Goal: Browse casually: Explore the website without a specific task or goal

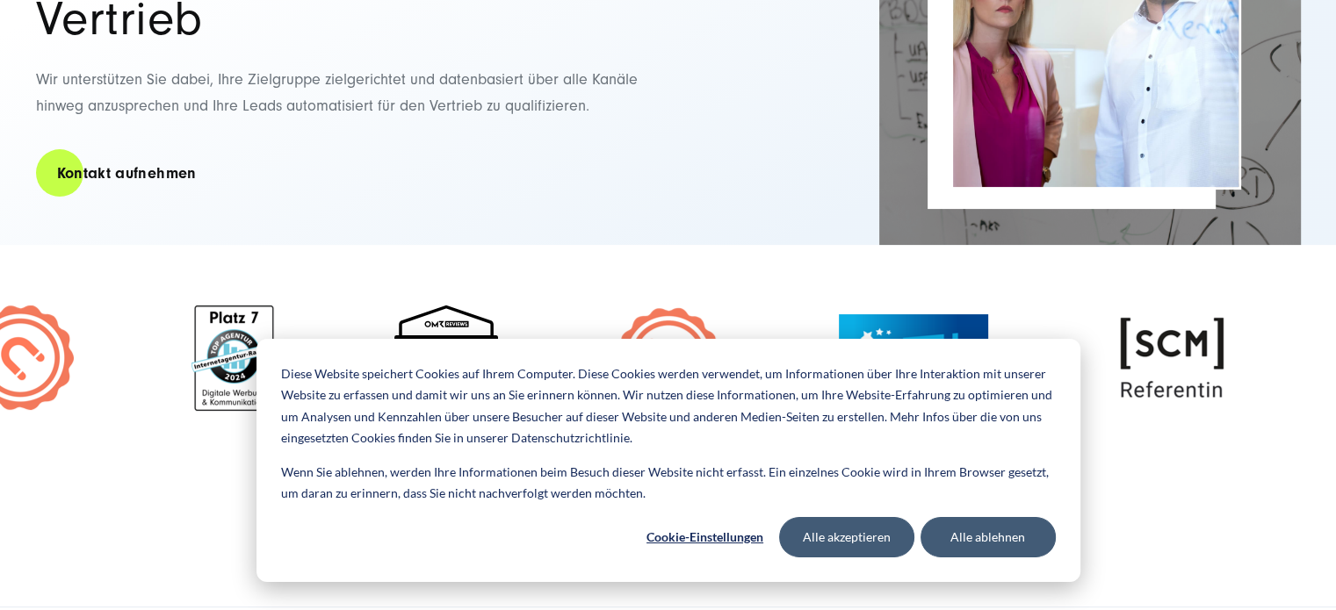
scroll to position [439, 0]
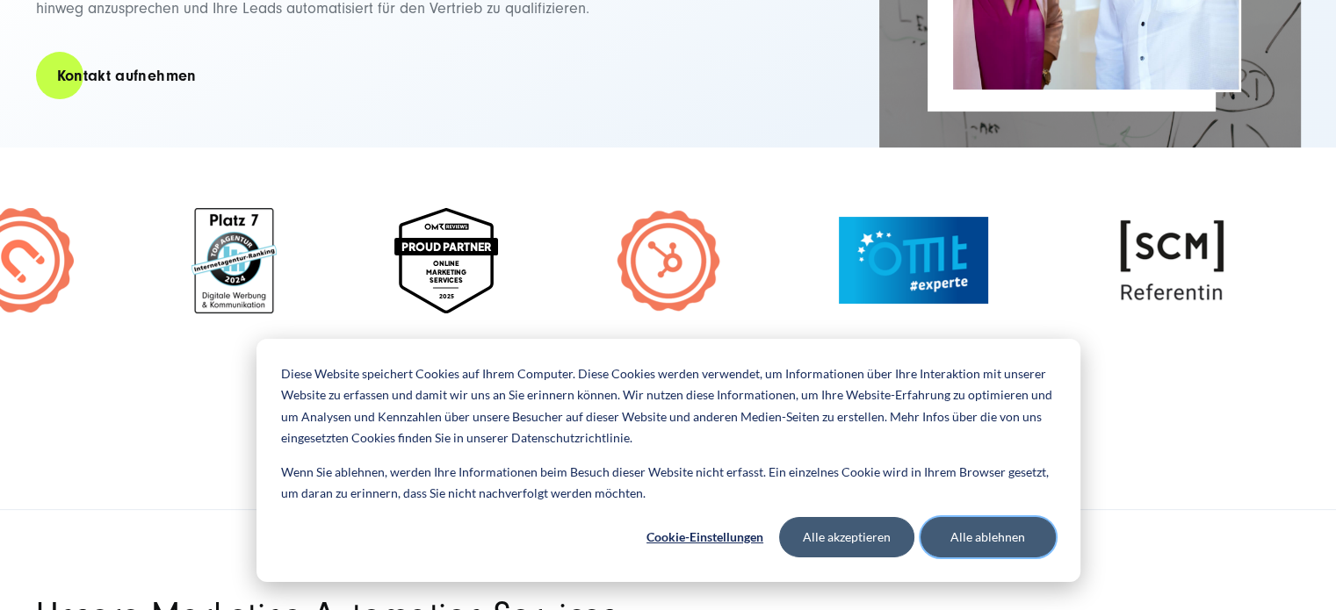
click at [1024, 539] on button "Alle ablehnen" at bounding box center [987, 537] width 135 height 40
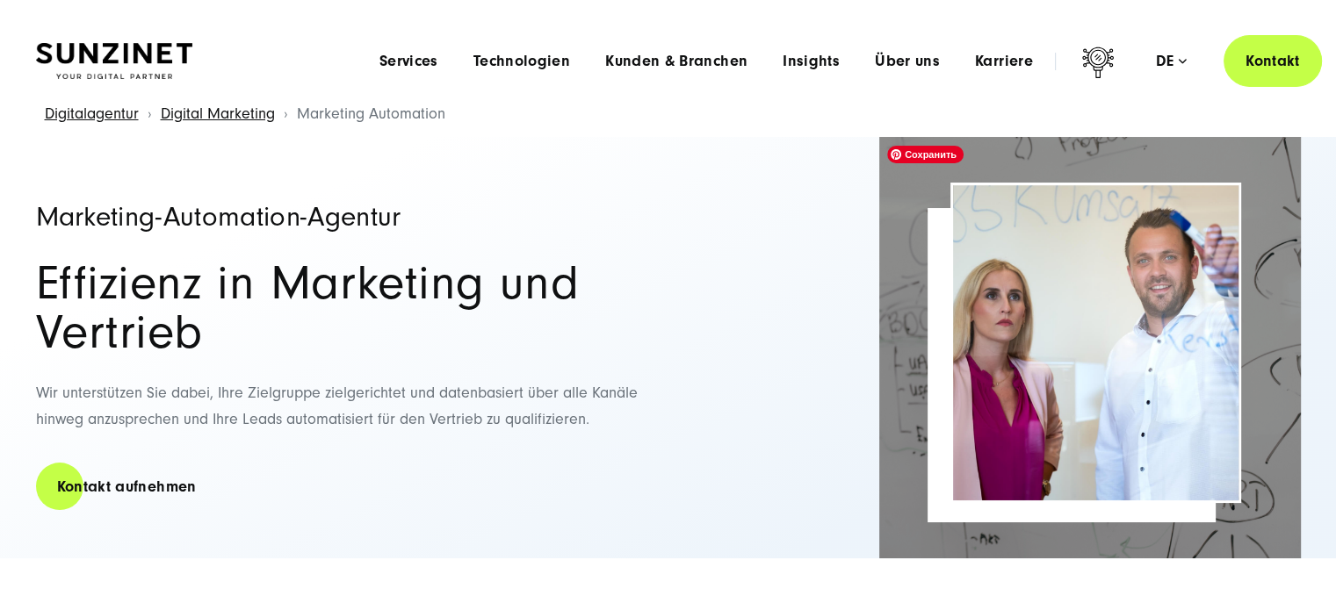
scroll to position [0, 0]
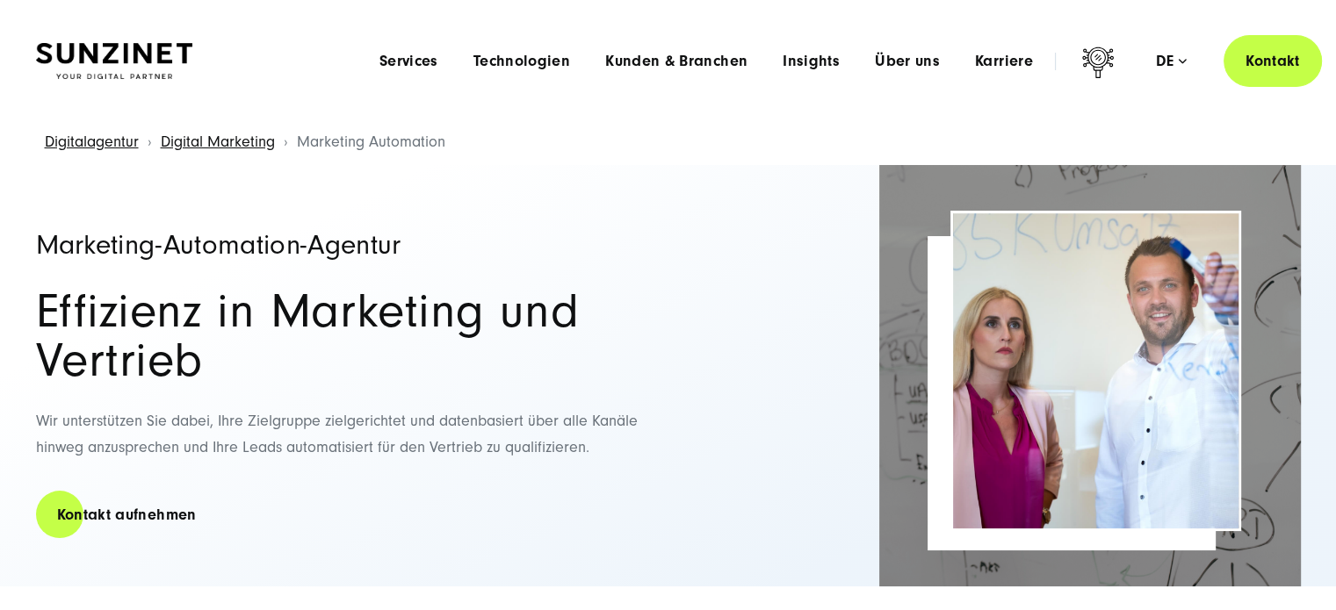
click at [148, 54] on img at bounding box center [114, 61] width 156 height 37
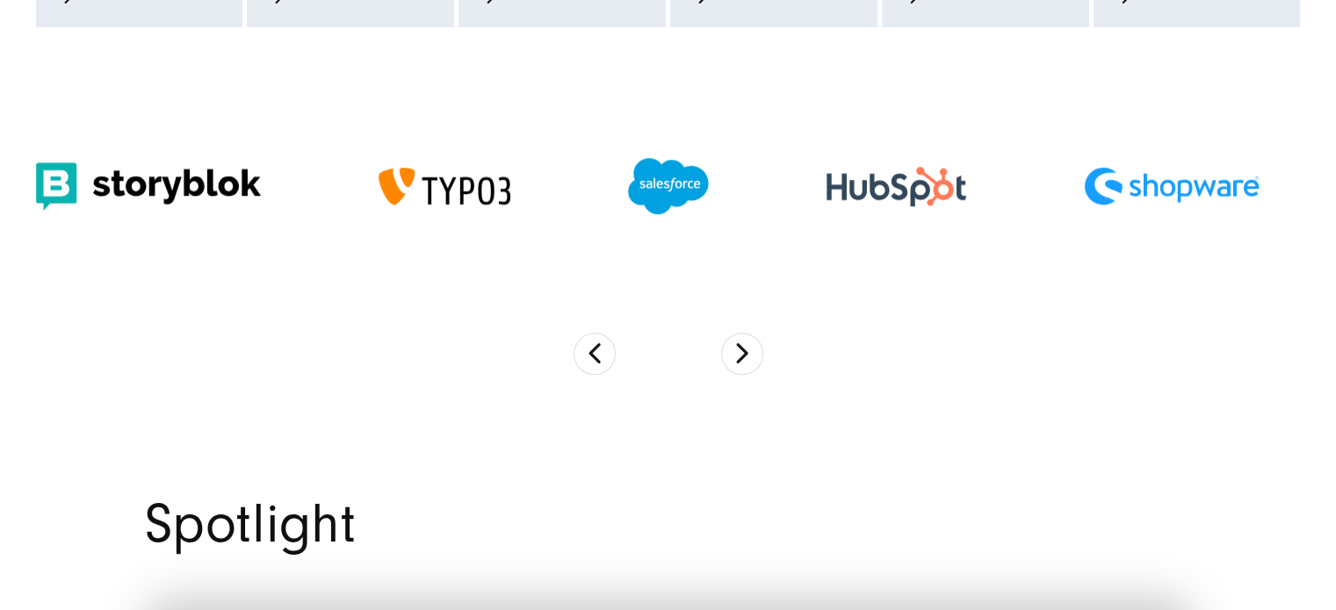
scroll to position [1581, 0]
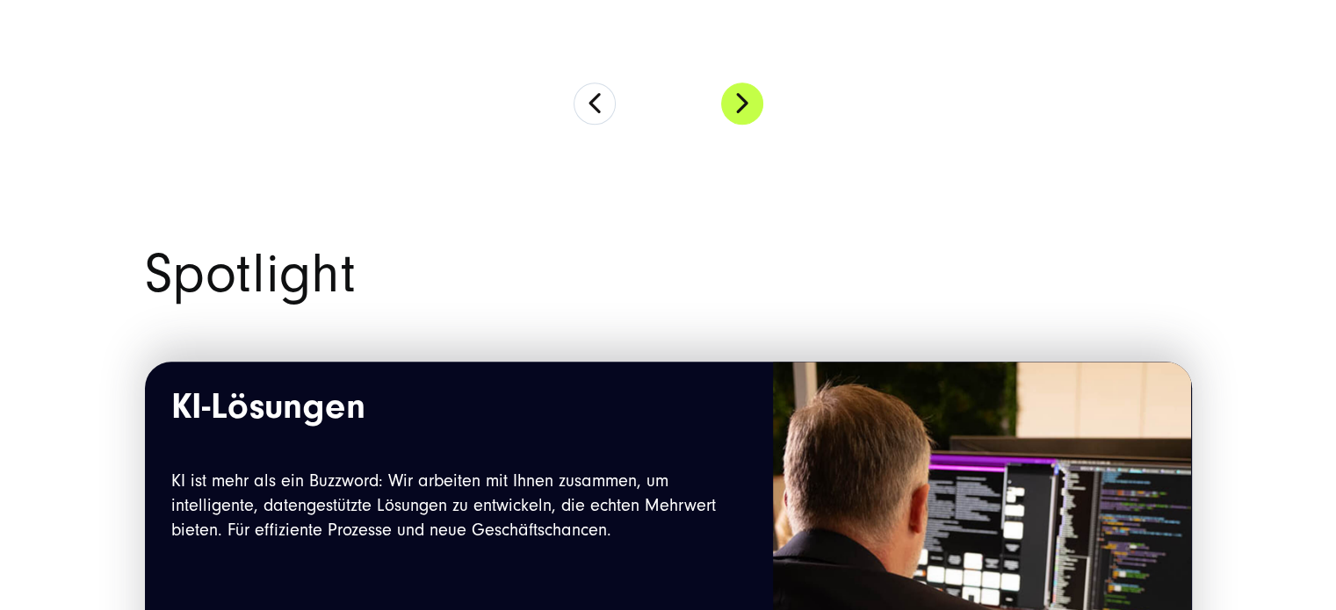
click at [737, 111] on button "Next" at bounding box center [742, 104] width 42 height 42
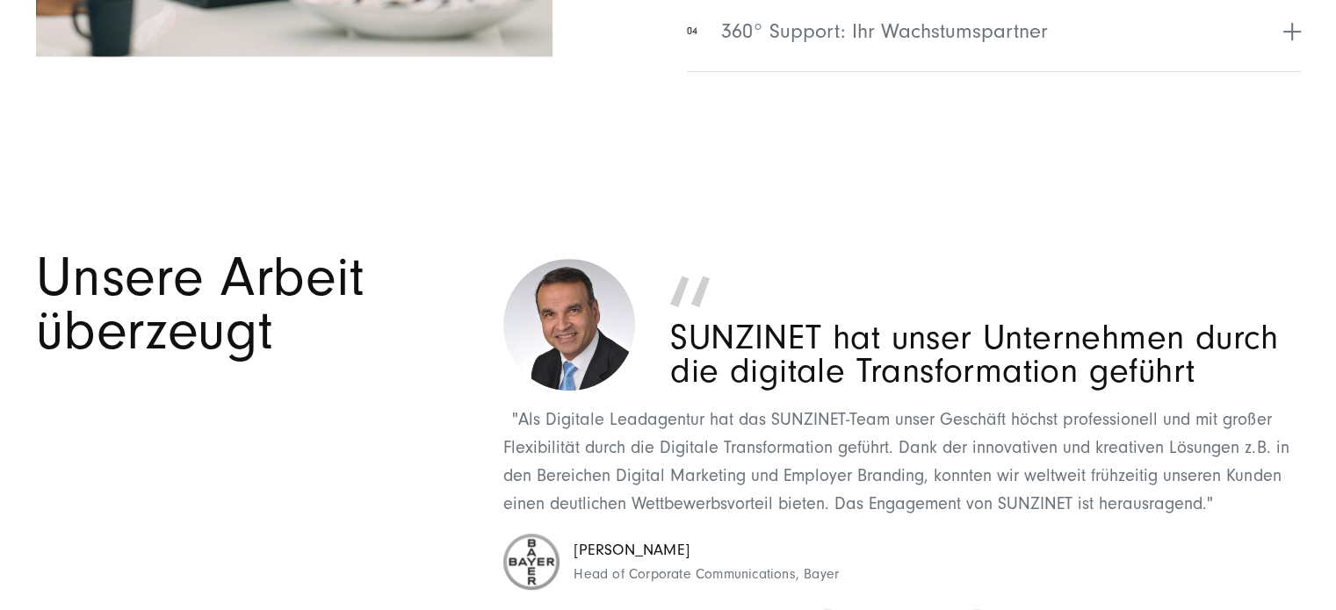
scroll to position [7552, 0]
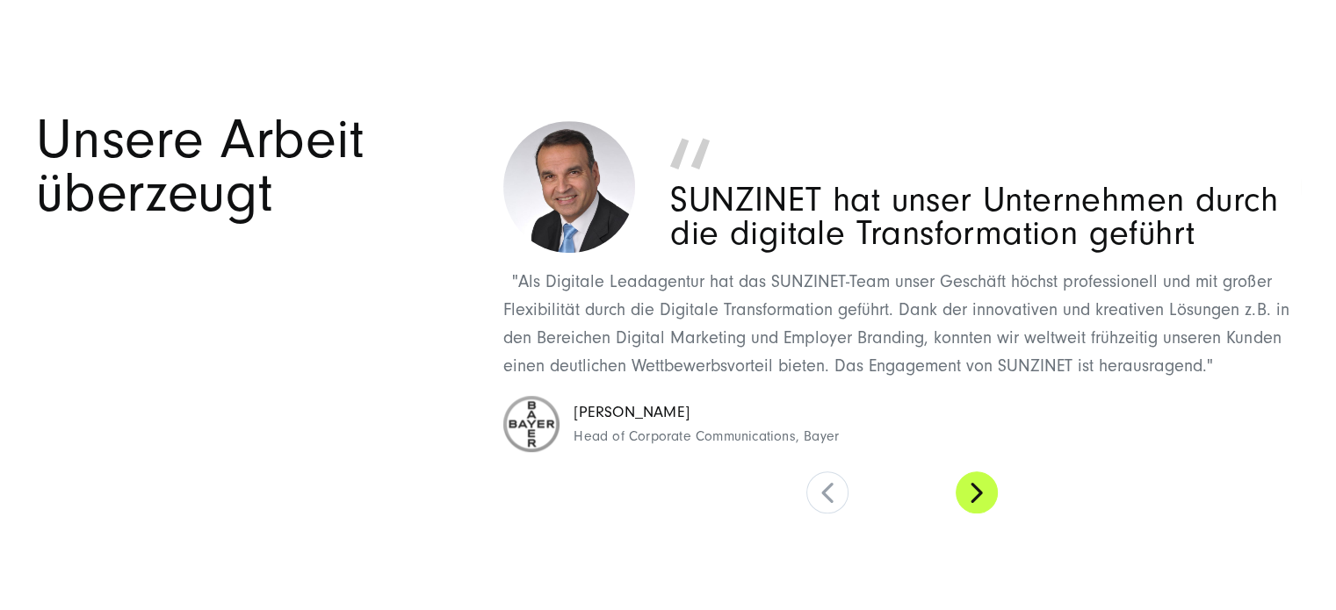
click at [991, 494] on button at bounding box center [976, 493] width 42 height 42
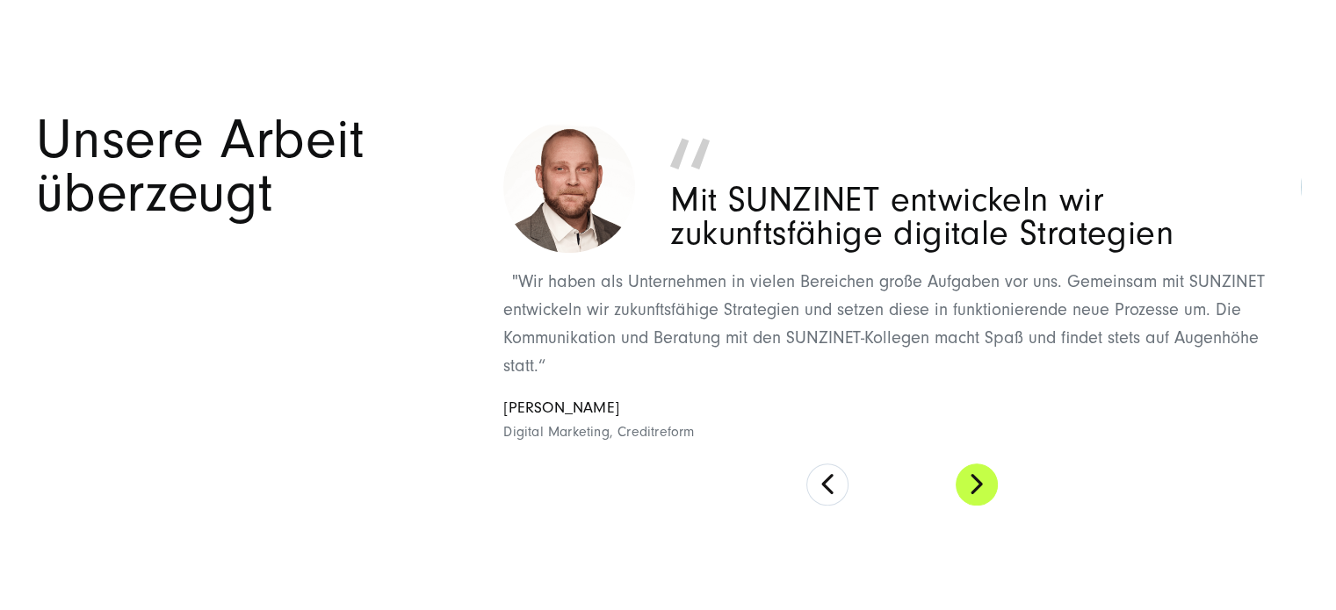
click at [991, 494] on button at bounding box center [976, 485] width 42 height 42
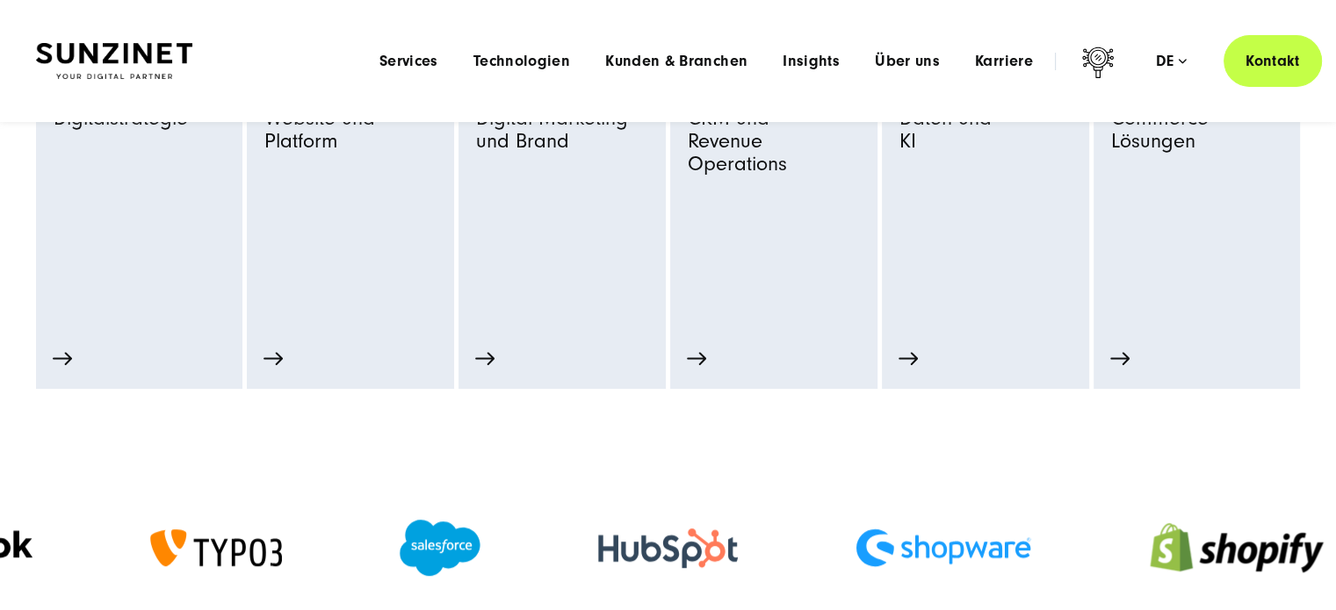
scroll to position [0, 0]
